Goal: Find specific page/section: Find specific page/section

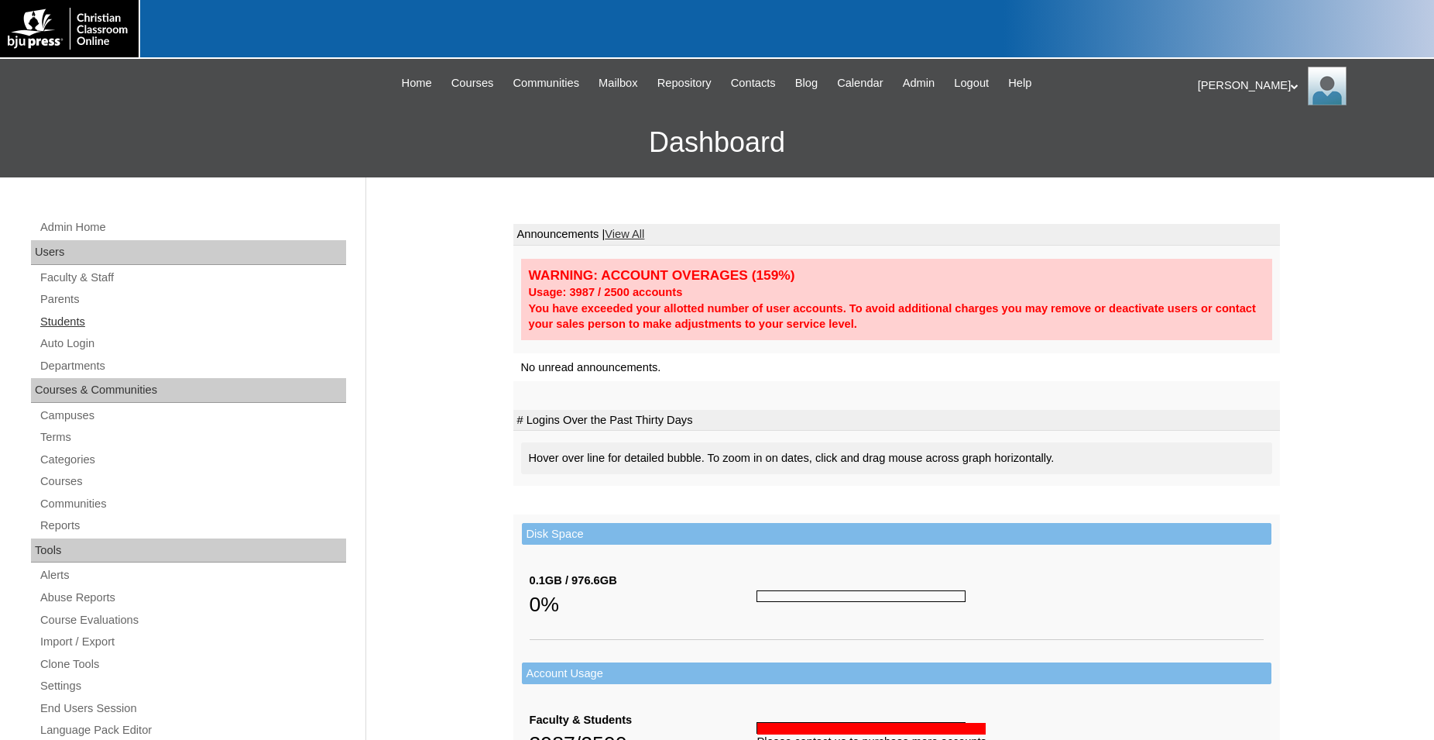
click at [66, 323] on link "Students" at bounding box center [192, 321] width 307 height 19
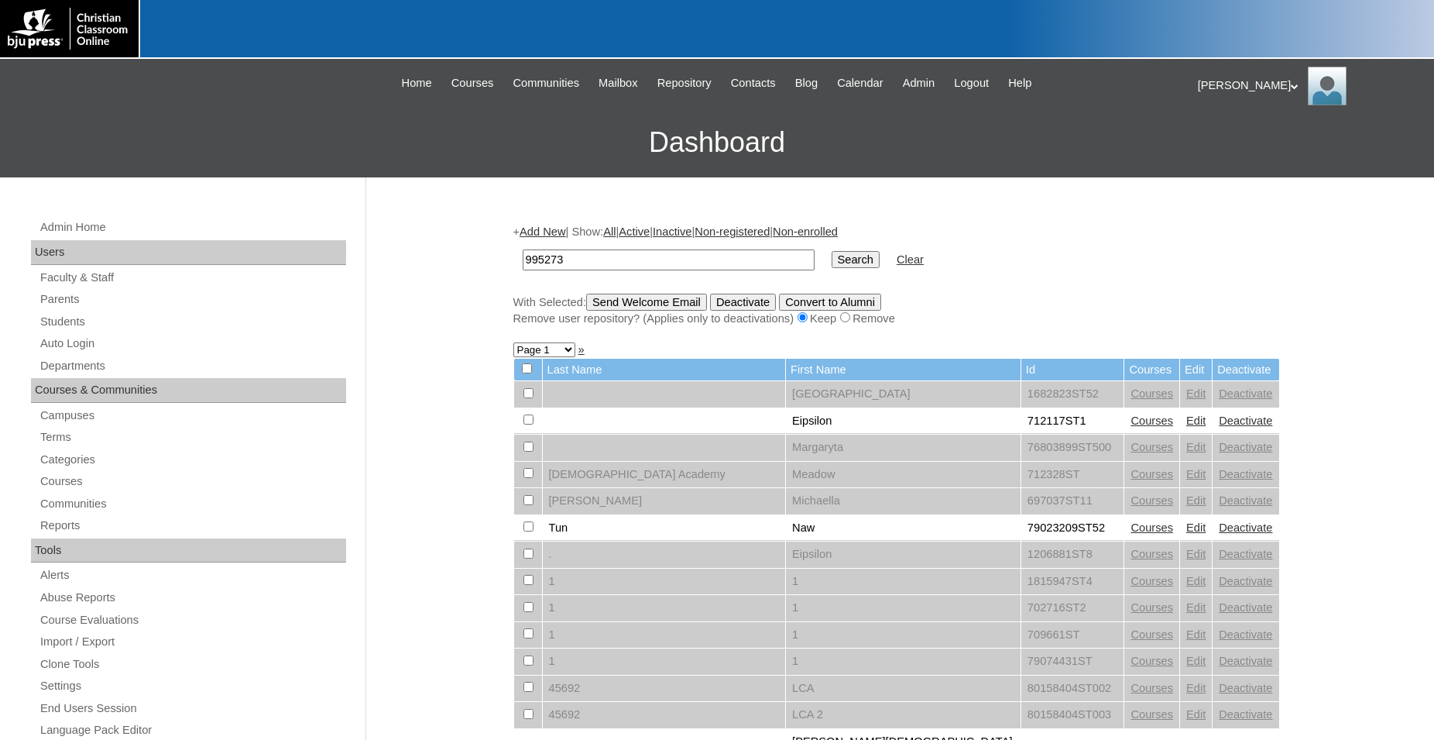
type input "995273"
click at [832, 251] on input "Search" at bounding box center [856, 259] width 48 height 17
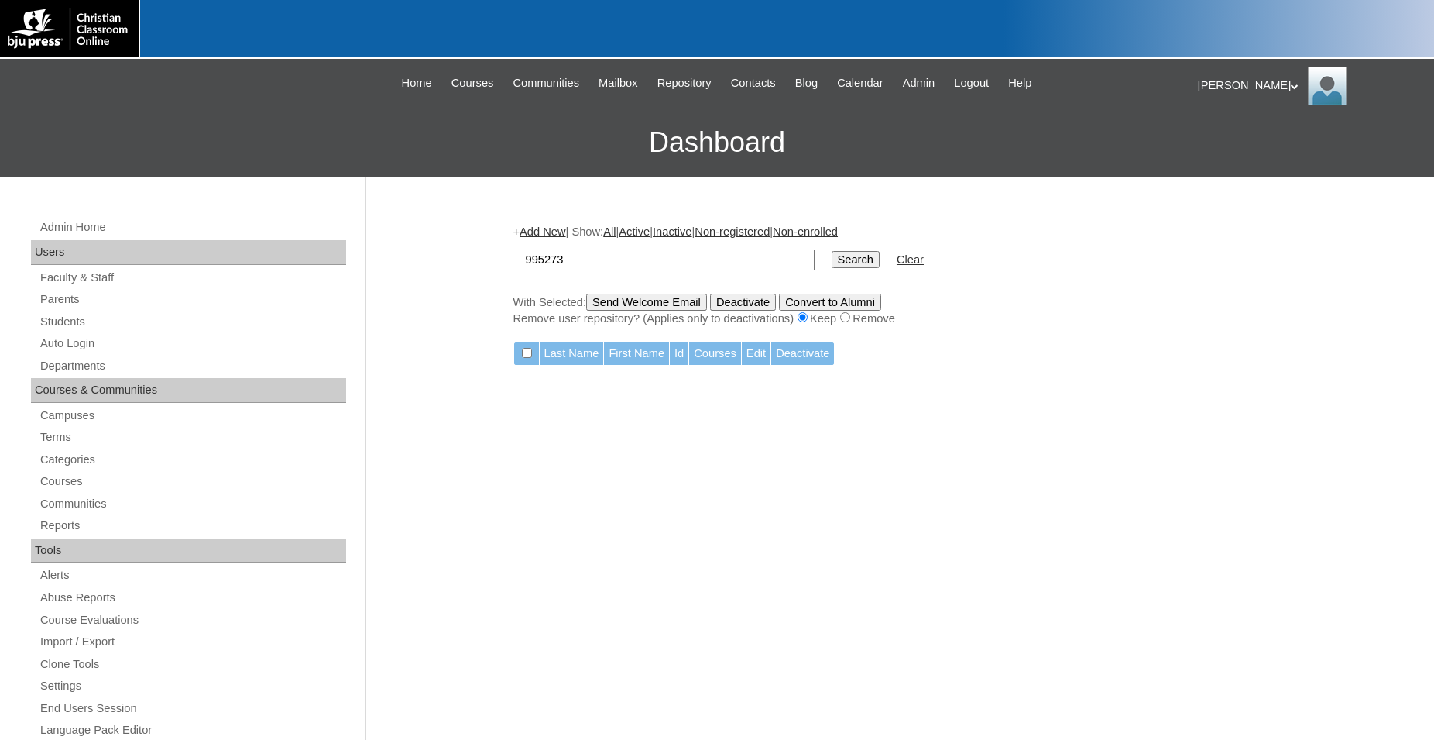
click at [620, 256] on input "995273" at bounding box center [669, 259] width 292 height 21
type input "995274"
click at [832, 251] on input "Search" at bounding box center [856, 259] width 48 height 17
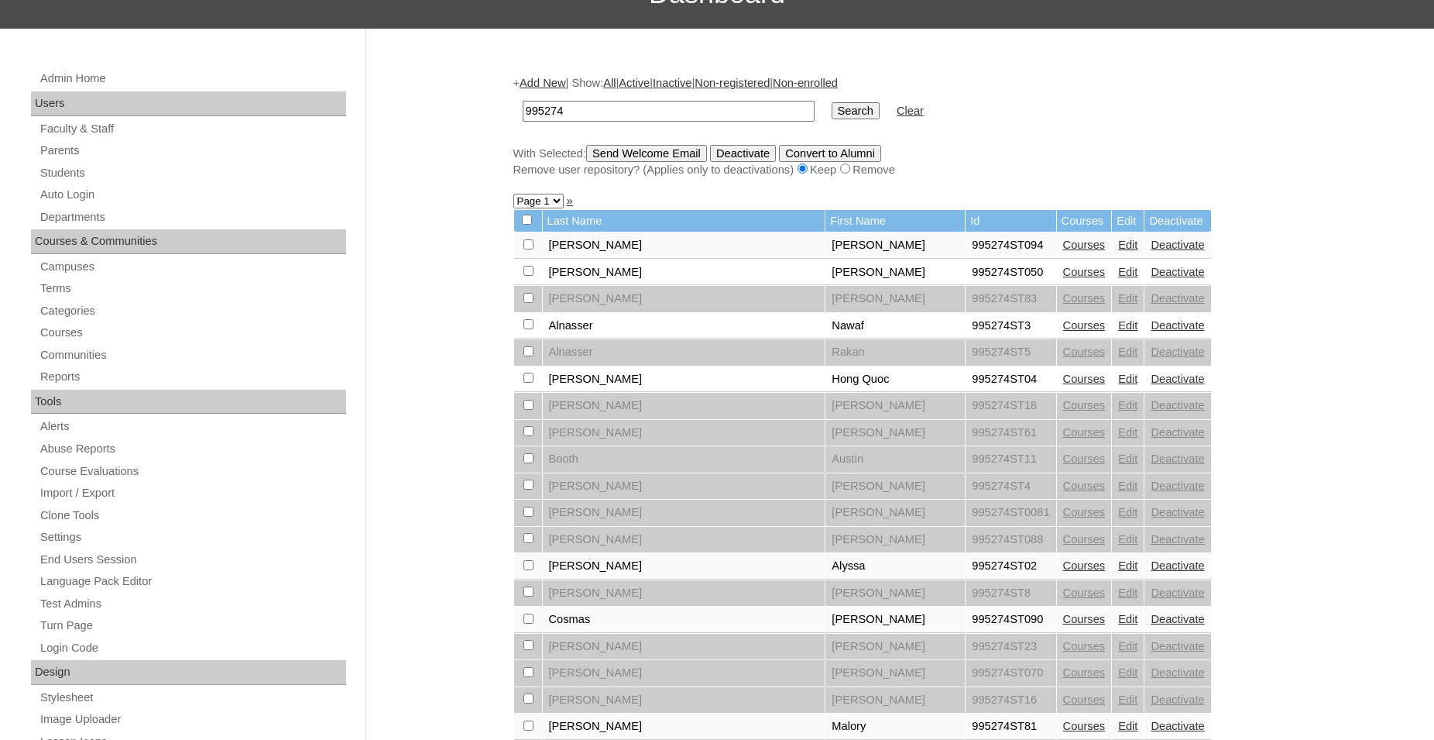
scroll to position [158, 0]
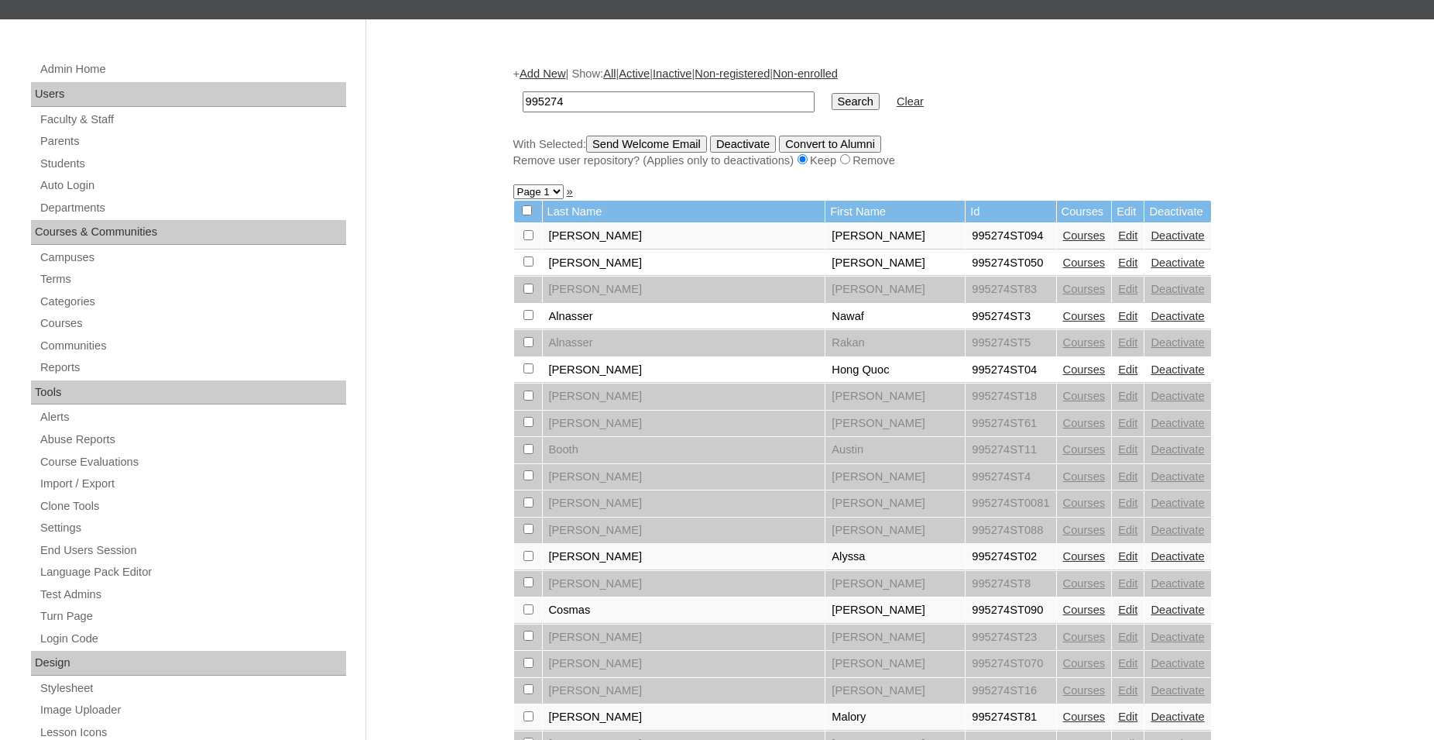
click at [1063, 376] on link "Courses" at bounding box center [1084, 369] width 43 height 12
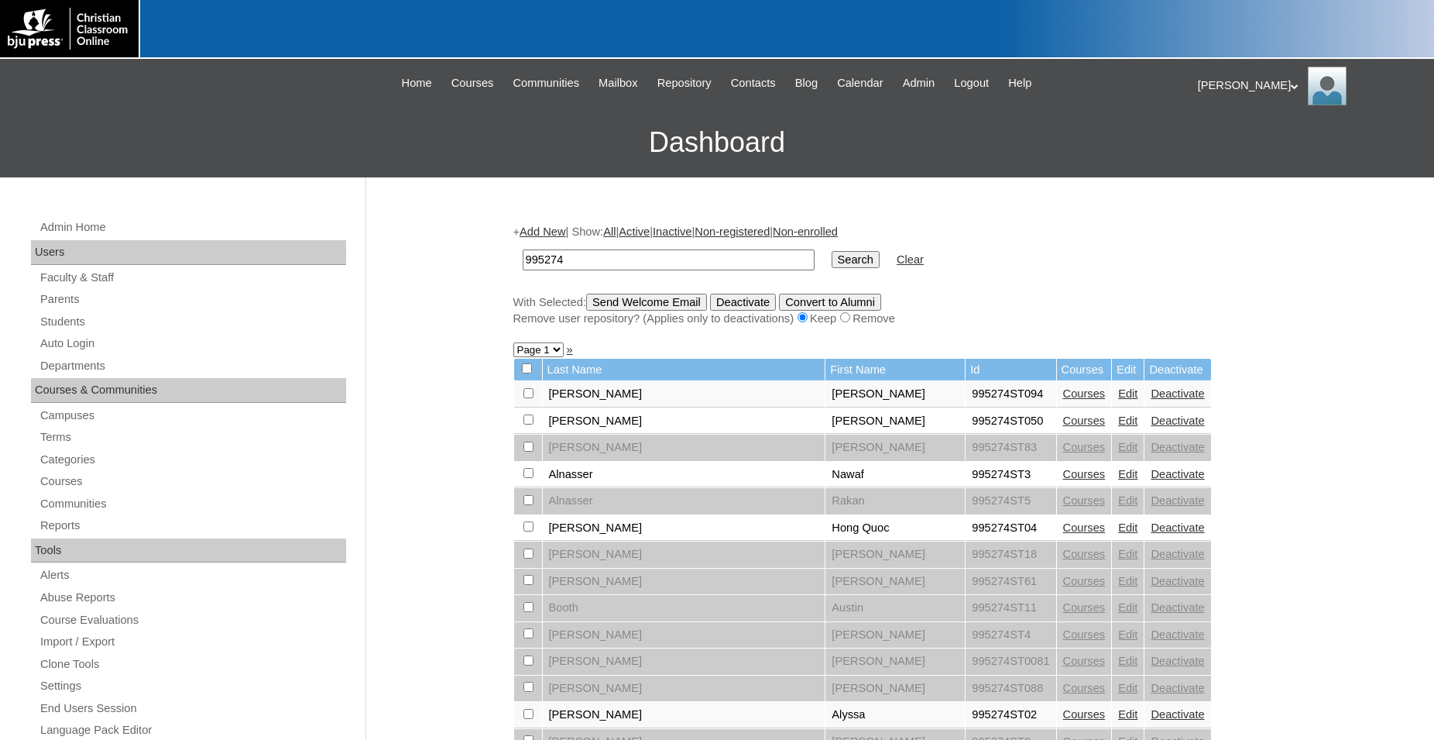
scroll to position [158, 0]
